Goal: Register for event/course

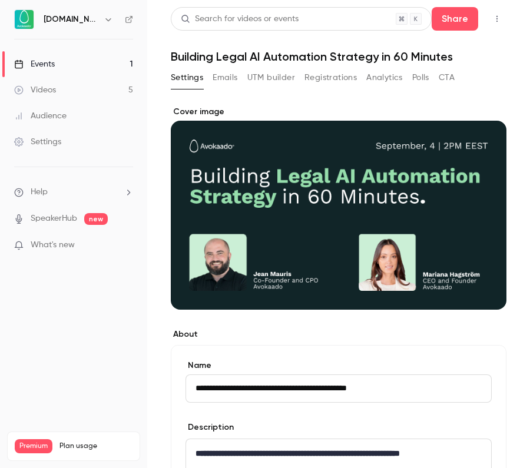
scroll to position [304, 0]
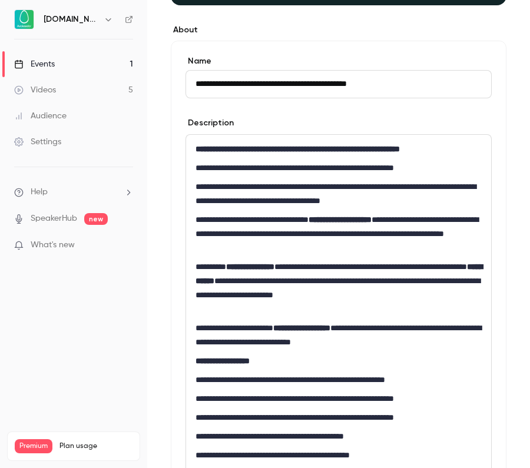
click at [44, 67] on div "Events" at bounding box center [34, 64] width 41 height 12
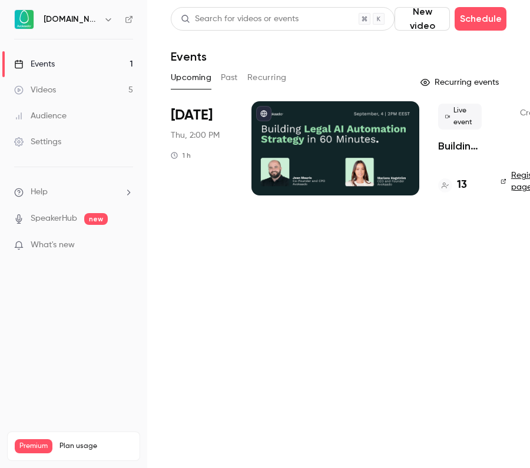
click at [459, 147] on p "Building Legal AI Automation Strategy in 60 Minutes" at bounding box center [460, 146] width 44 height 14
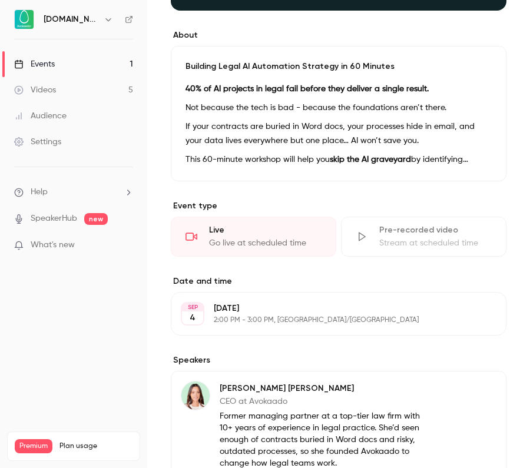
scroll to position [300, 0]
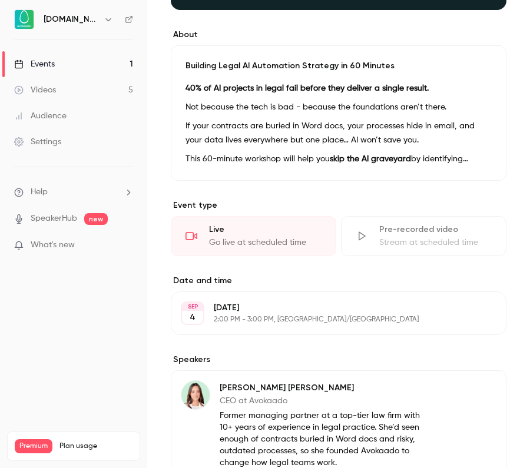
drag, startPoint x: 198, startPoint y: 317, endPoint x: 378, endPoint y: 318, distance: 179.6
click at [378, 241] on p "🥑 How to spot “AI washing” in legal ops before you waste budget" at bounding box center [338, 234] width 306 height 14
